Goal: Understand site structure: Understand site structure

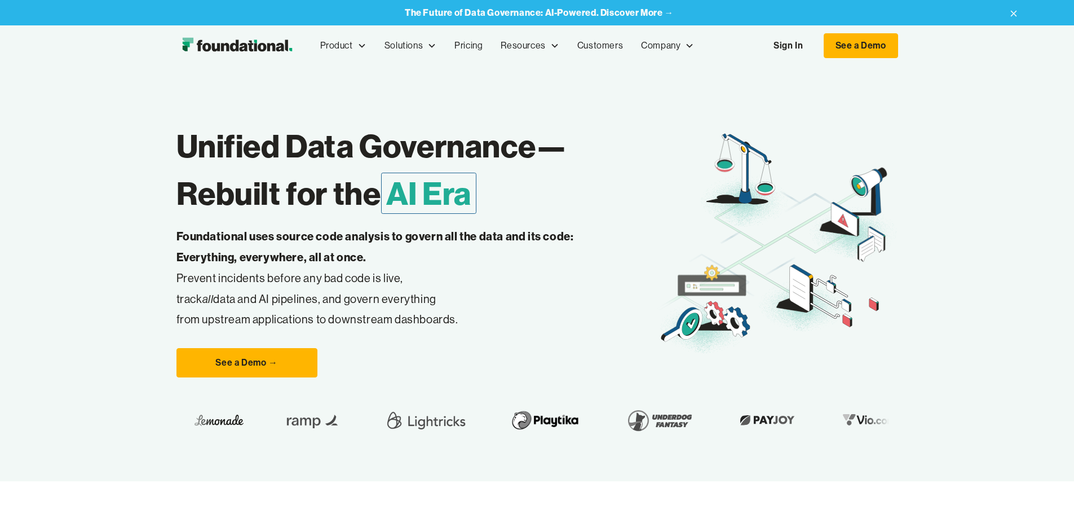
click at [814, 47] on link "Sign In" at bounding box center [789, 46] width 52 height 24
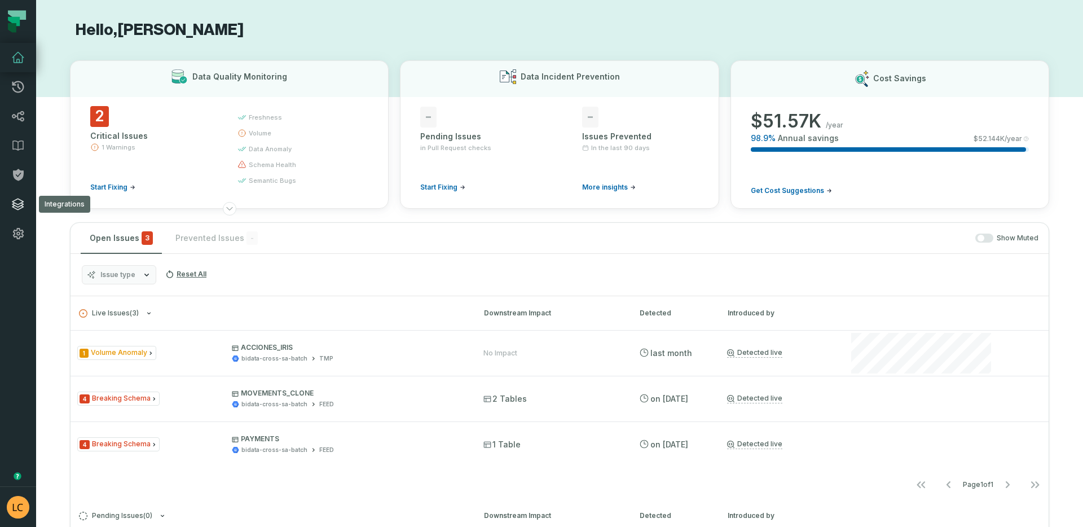
click at [12, 193] on link "Integrations" at bounding box center [18, 204] width 36 height 29
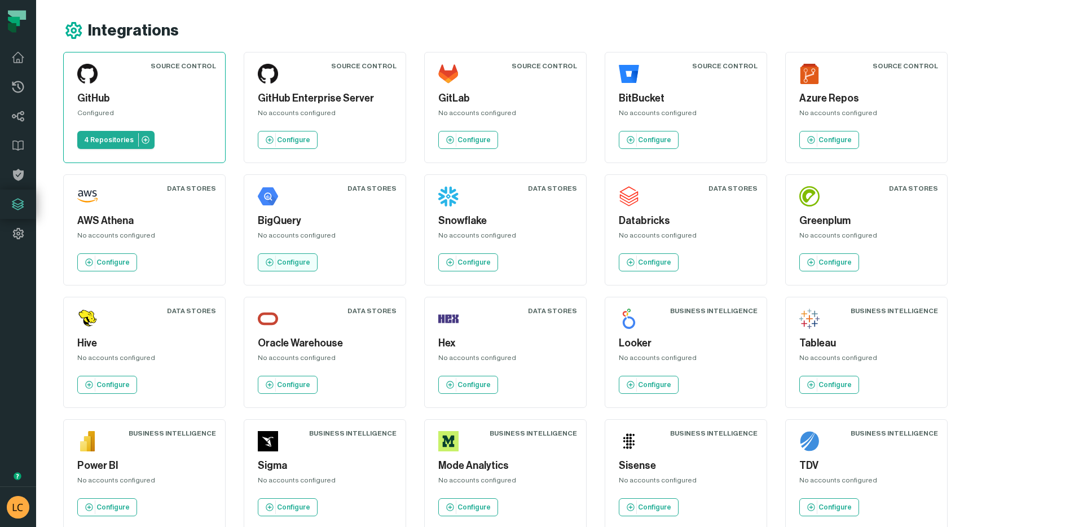
click at [308, 260] on p "Configure" at bounding box center [293, 262] width 33 height 9
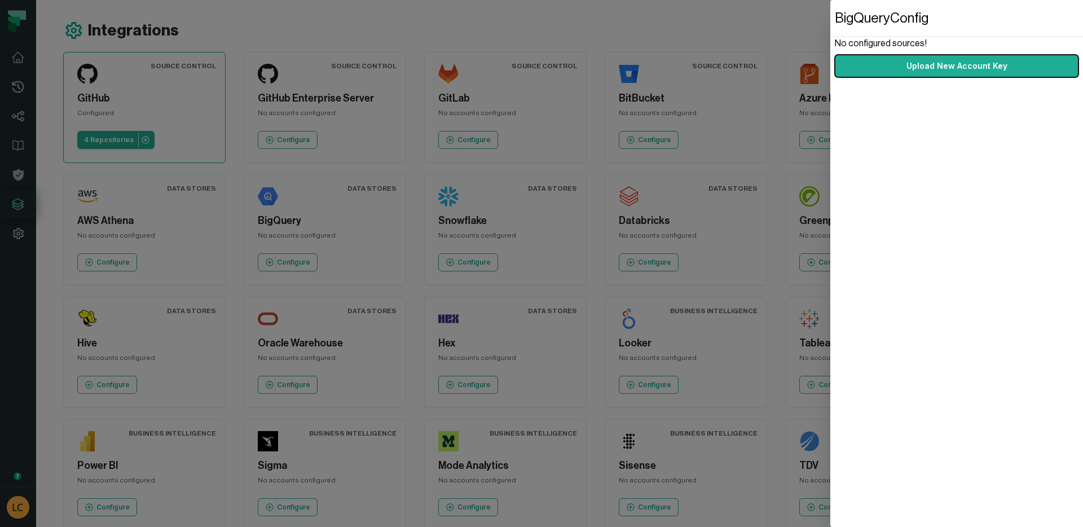
click at [830, 120] on dialog "BigQuery Config No configured sources! Upload New Account Key" at bounding box center [956, 263] width 253 height 527
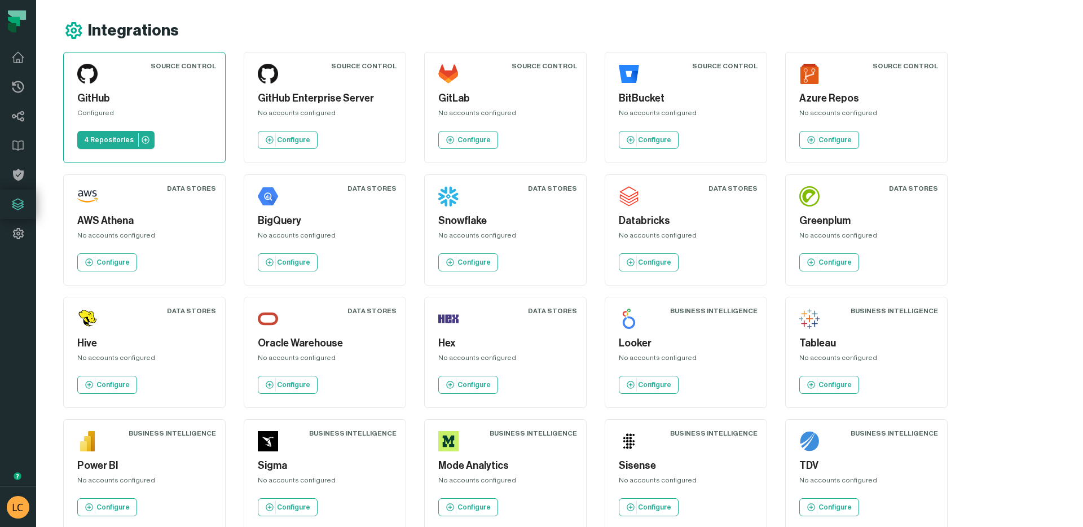
scroll to position [246, 0]
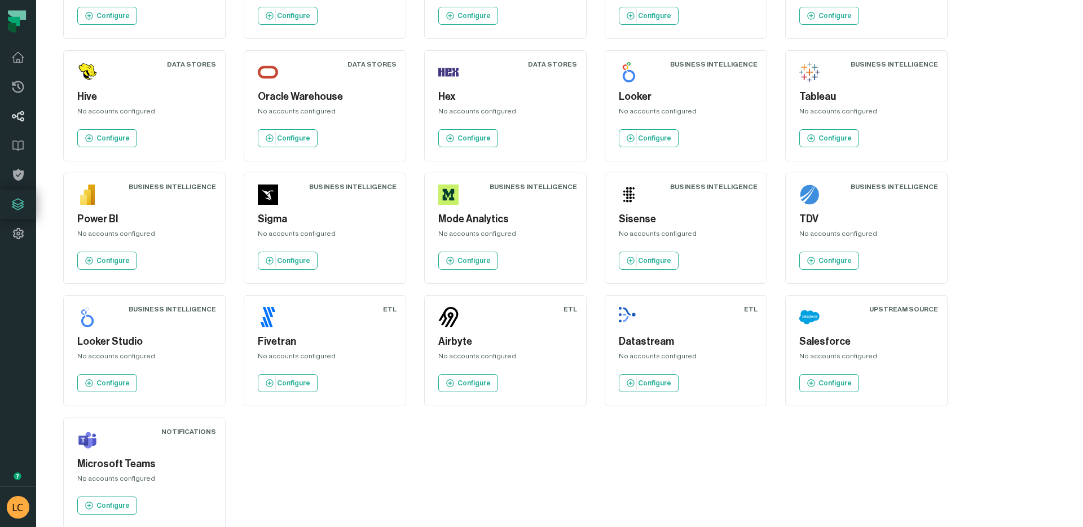
click at [18, 112] on icon at bounding box center [18, 116] width 14 height 14
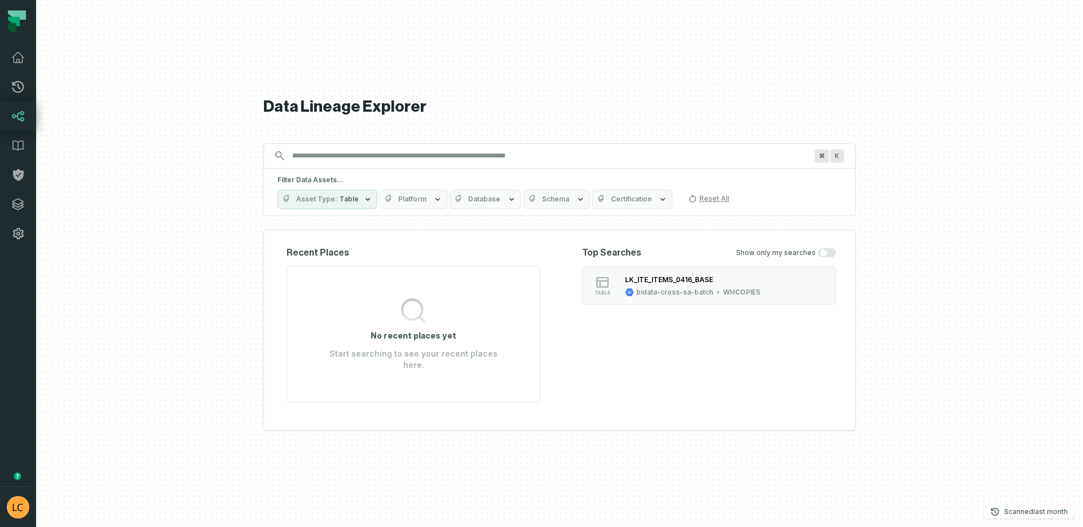
click at [13, 11] on icon at bounding box center [17, 15] width 18 height 10
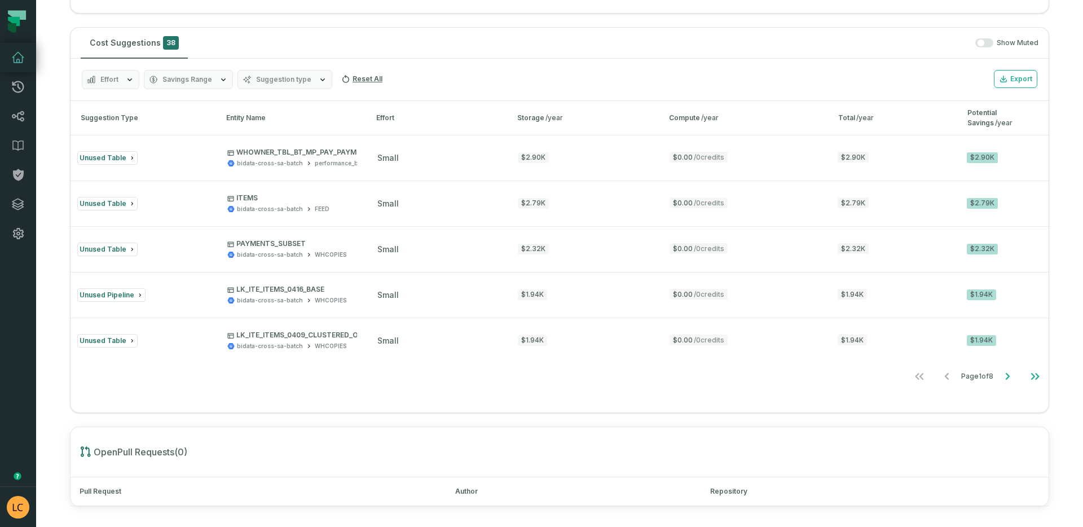
scroll to position [375, 0]
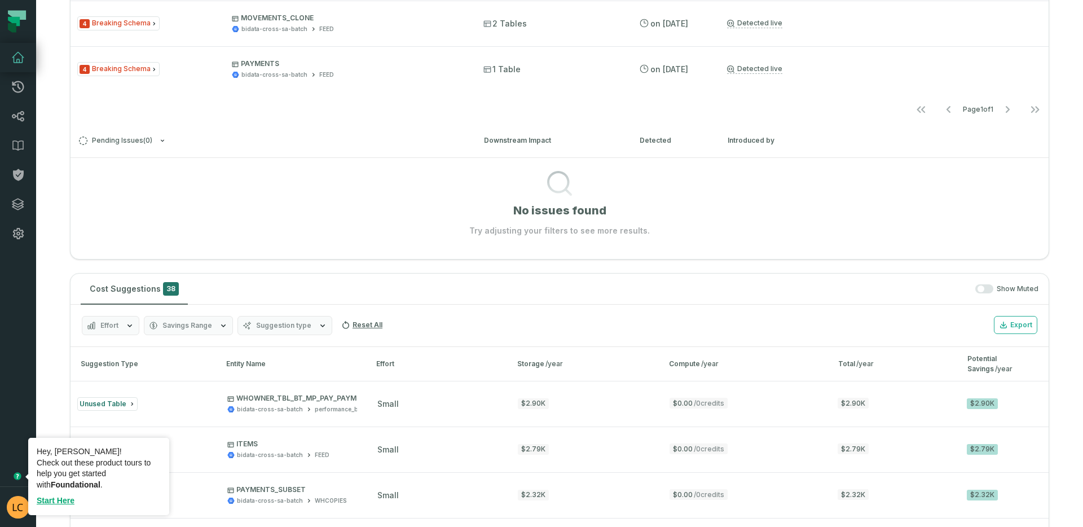
click at [17, 479] on icon "Tooltip anchor" at bounding box center [17, 475] width 7 height 7
click at [59, 500] on link "Start Here" at bounding box center [56, 500] width 38 height 9
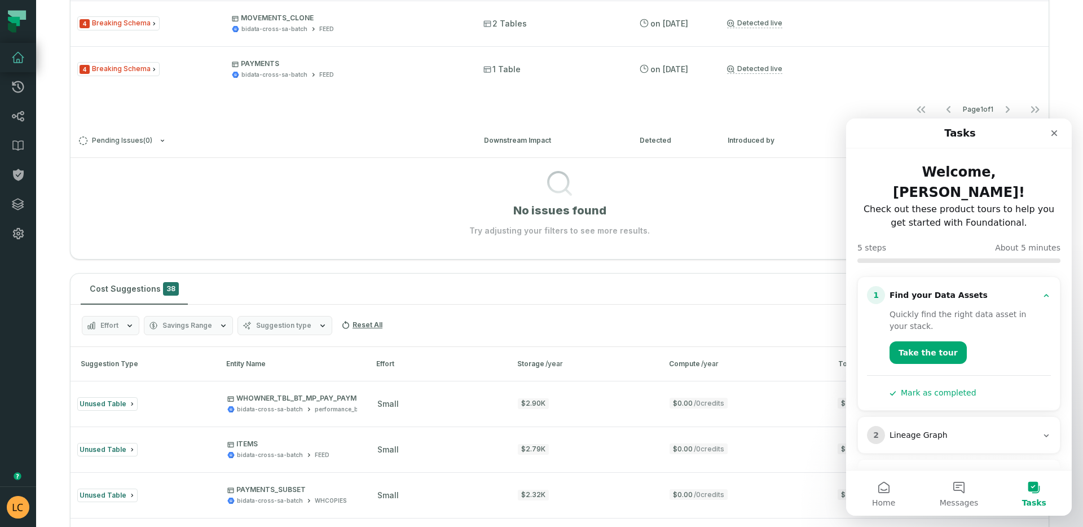
scroll to position [109, 0]
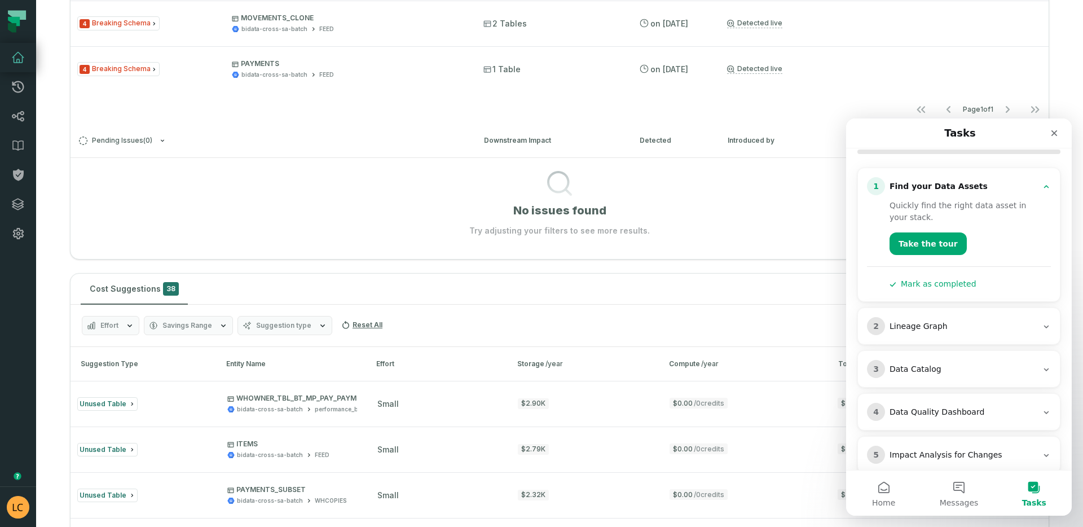
click at [1038, 283] on div "1 Find your Data Assets Quickly find the right data asset in your stack. Take t…" at bounding box center [958, 321] width 203 height 306
click at [1023, 317] on div "2 Lineage Graph" at bounding box center [959, 326] width 184 height 18
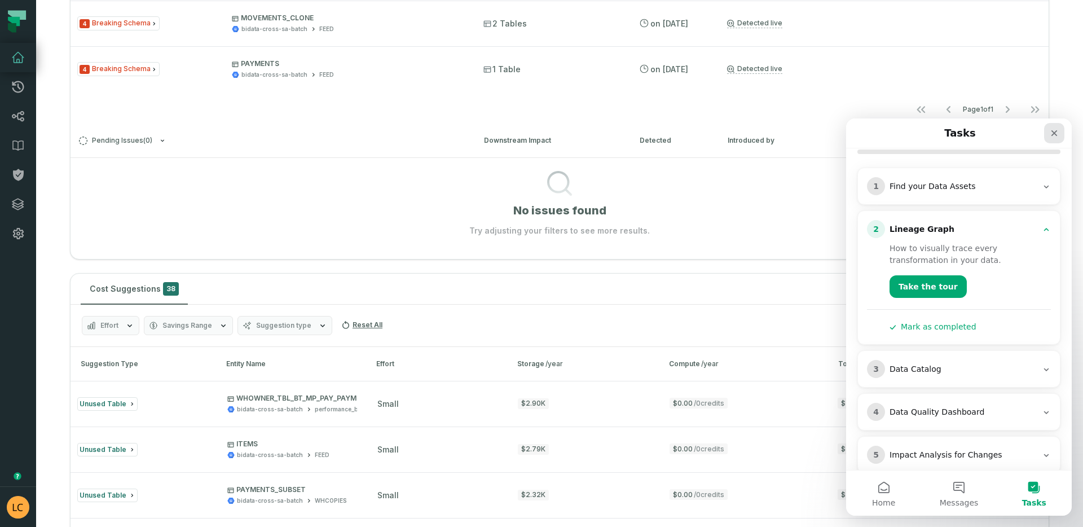
click at [1048, 135] on div "Close" at bounding box center [1054, 133] width 20 height 20
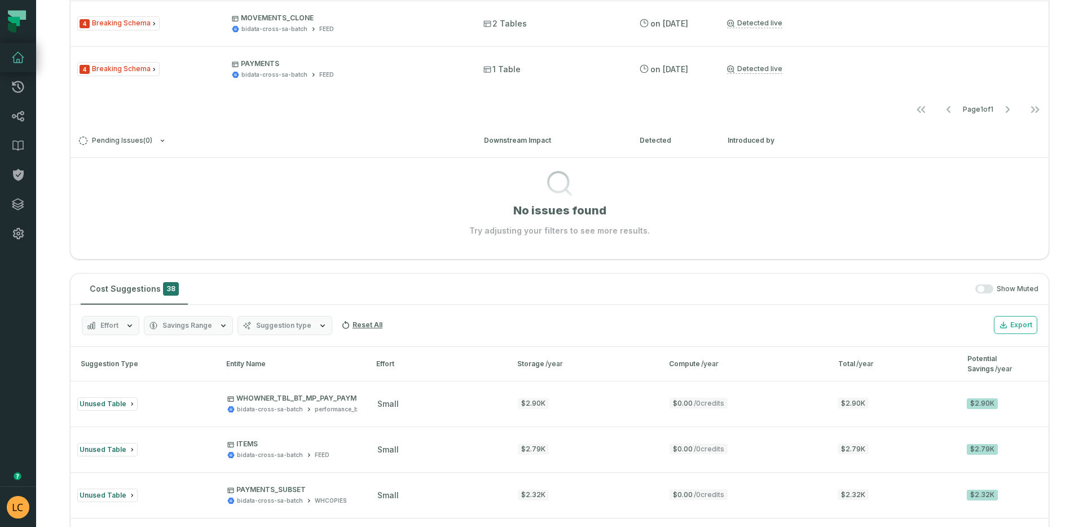
scroll to position [0, 0]
